Goal: Task Accomplishment & Management: Manage account settings

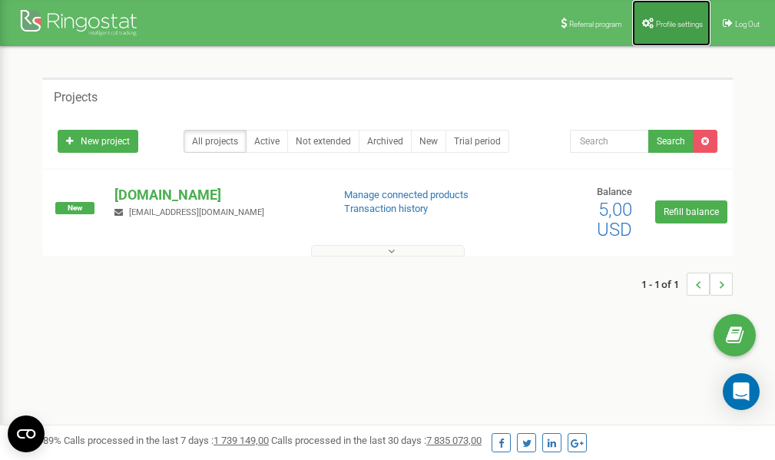
click at [666, 28] on link "Profile settings" at bounding box center [672, 23] width 78 height 46
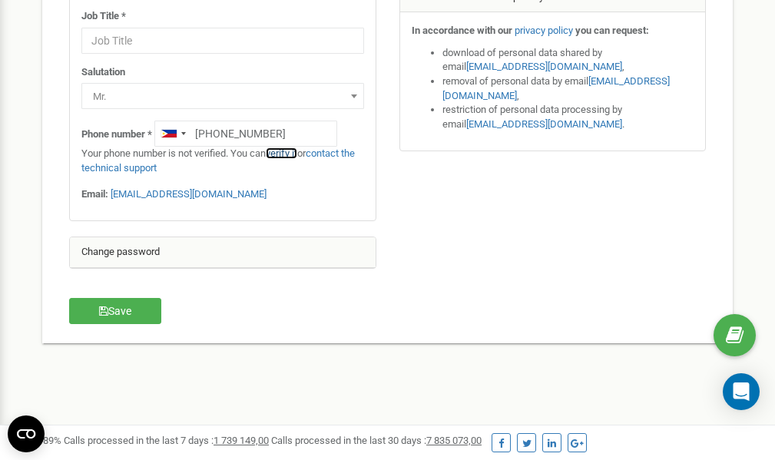
click at [284, 154] on link "verify it" at bounding box center [282, 154] width 32 height 12
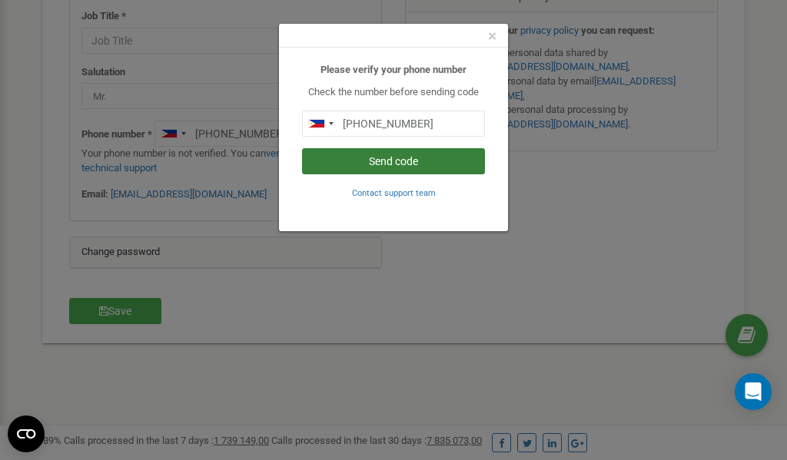
click at [385, 159] on button "Send code" at bounding box center [393, 161] width 183 height 26
